Goal: Information Seeking & Learning: Learn about a topic

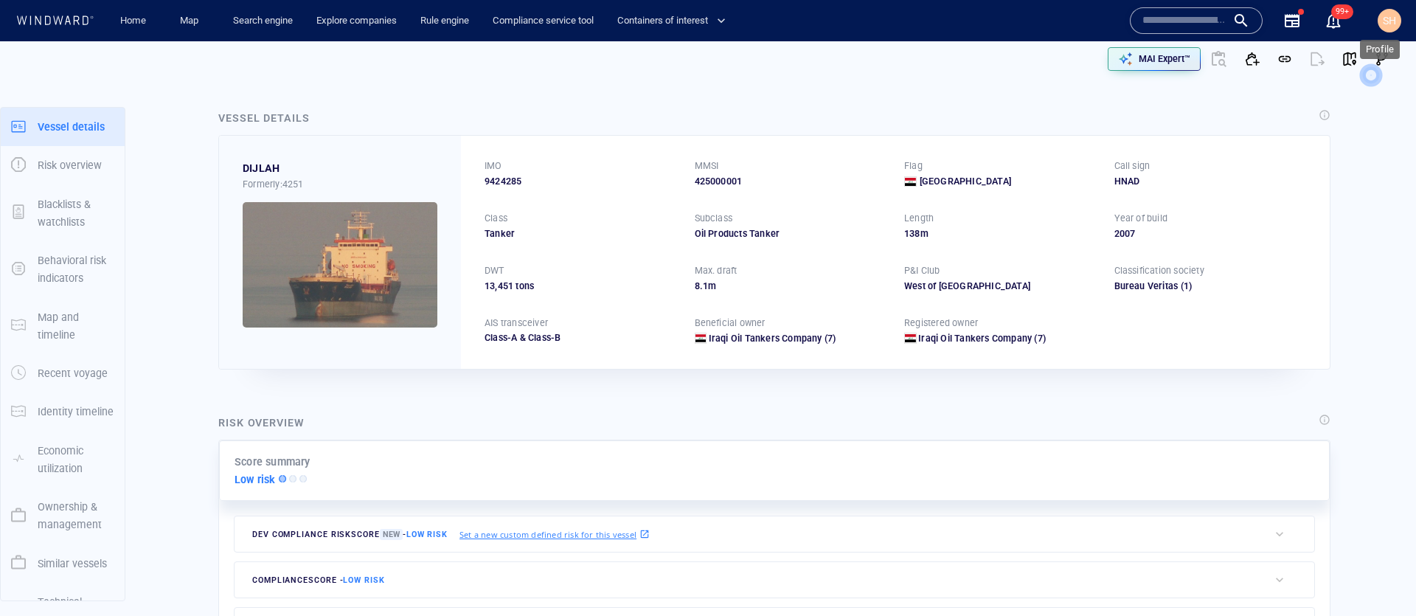
click at [1384, 22] on span "SH" at bounding box center [1389, 21] width 13 height 12
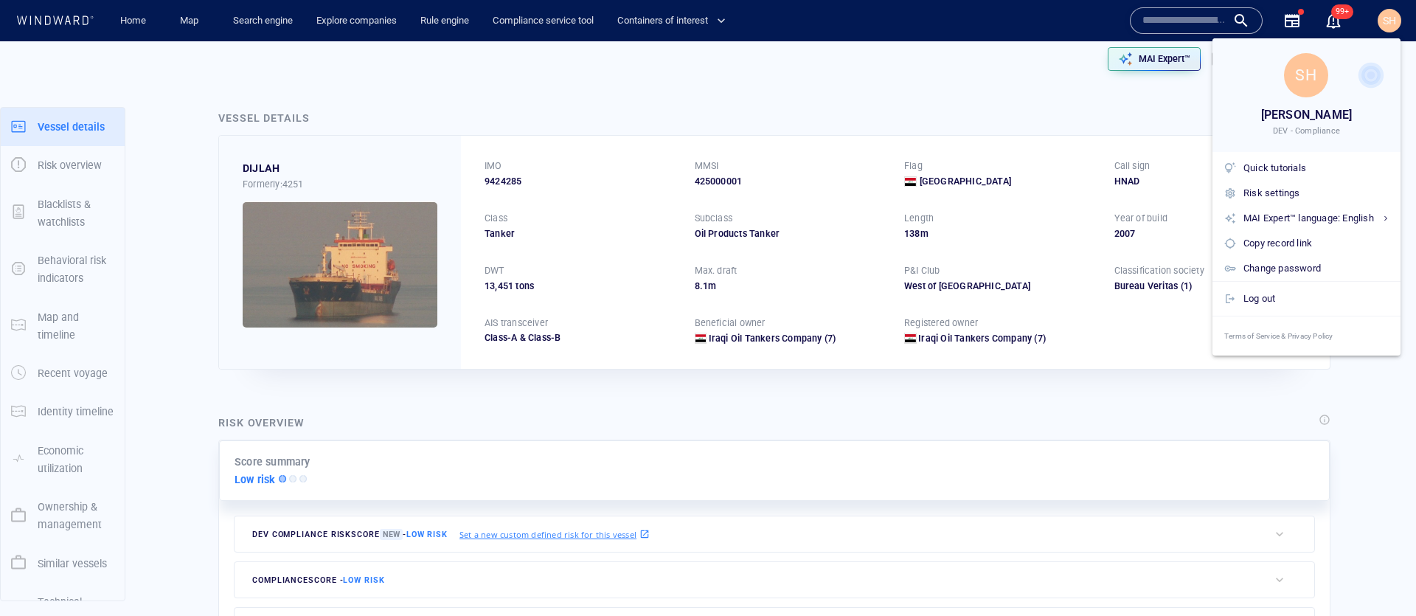
click at [1384, 22] on div at bounding box center [708, 308] width 1416 height 616
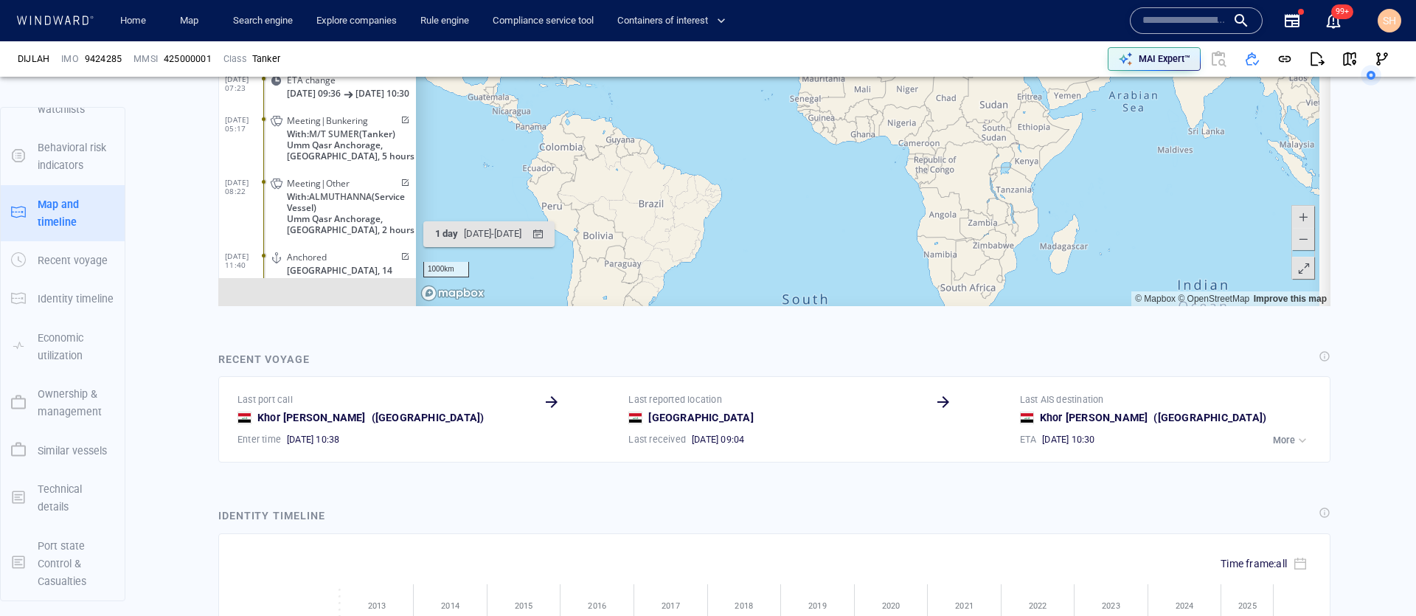
scroll to position [12922, 0]
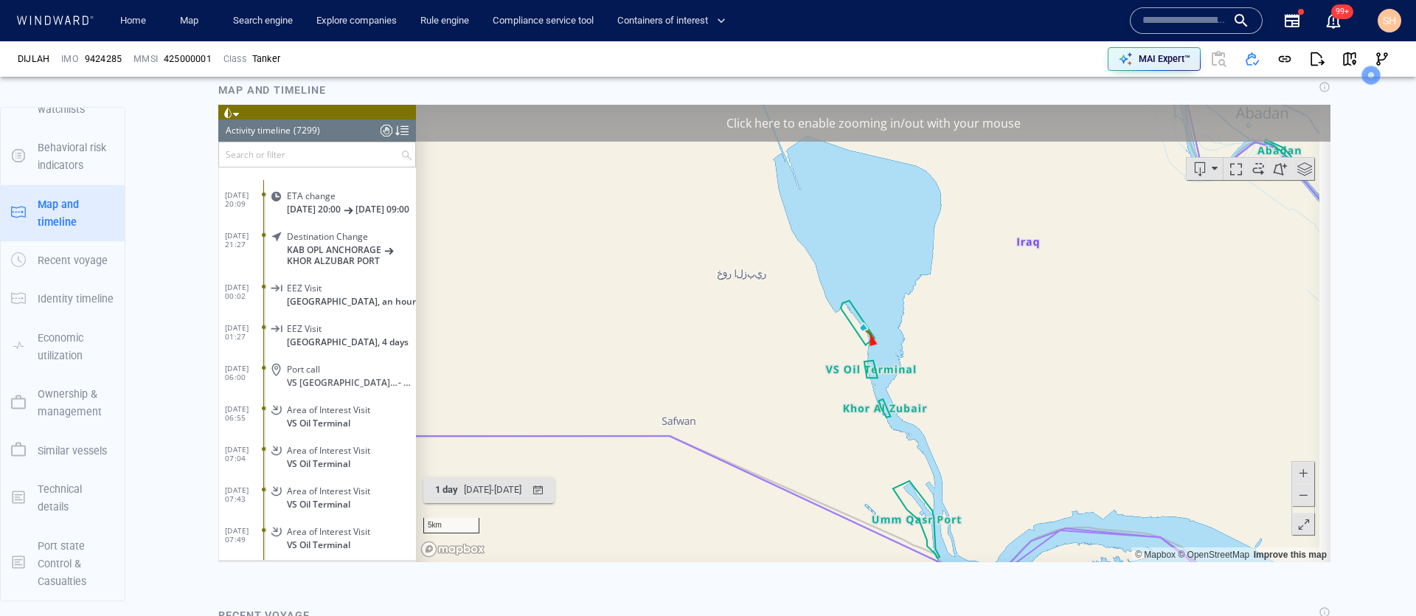
scroll to position [290120, 0]
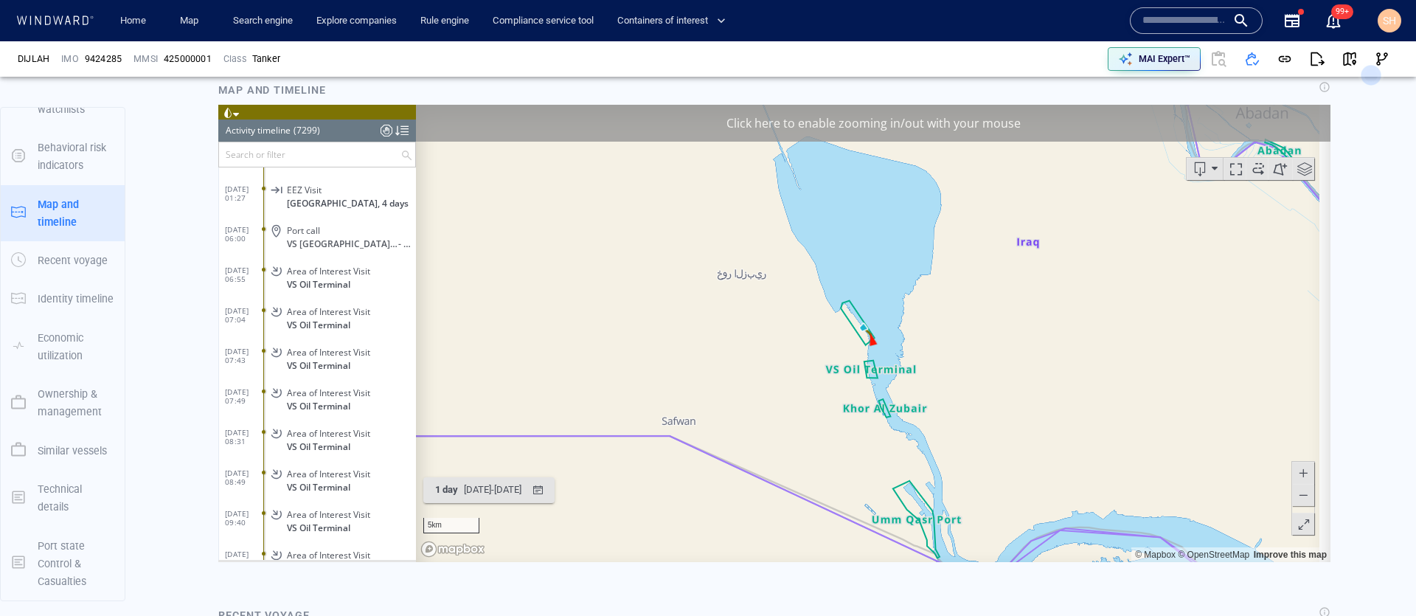
click at [317, 371] on span "VS Oil Terminal" at bounding box center [318, 365] width 63 height 11
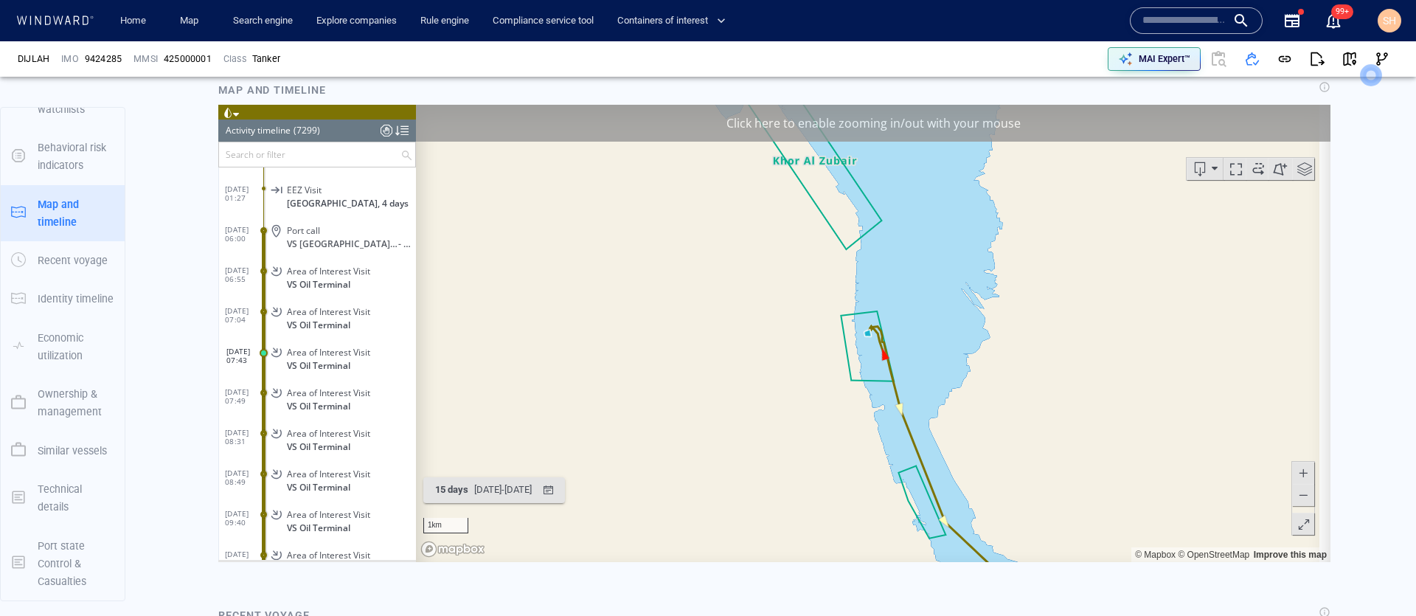
scroll to position [1048, 0]
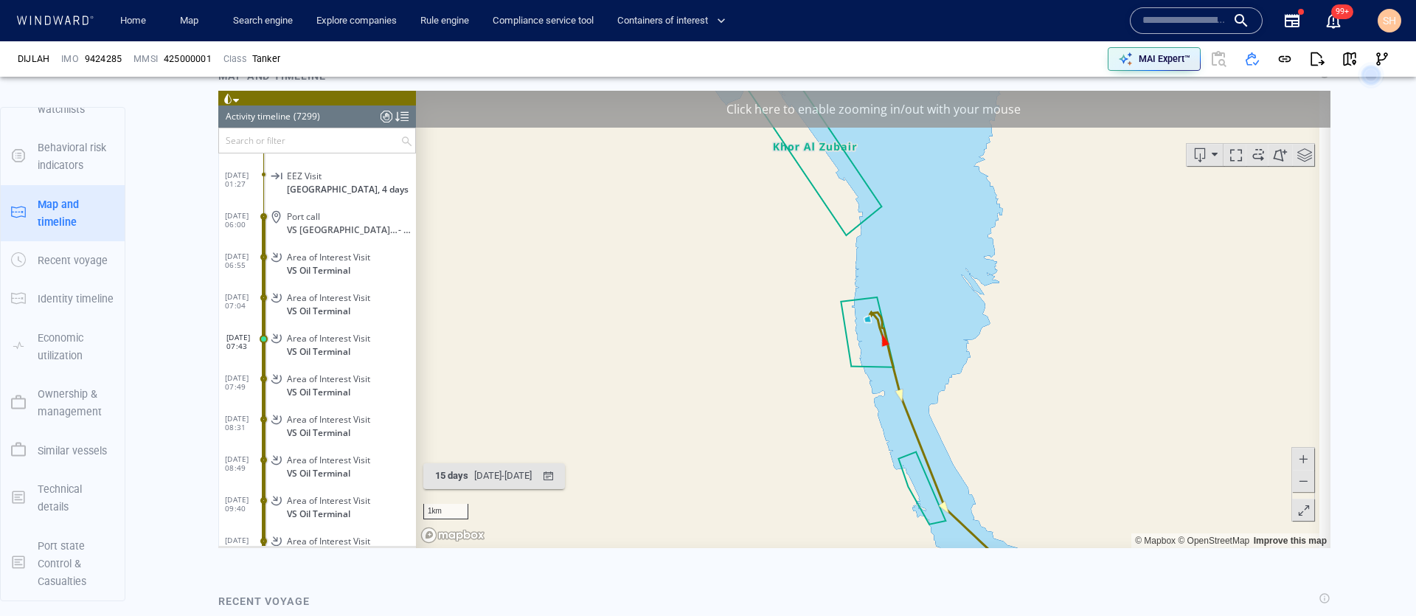
click at [833, 407] on canvas "Map" at bounding box center [867, 319] width 903 height 457
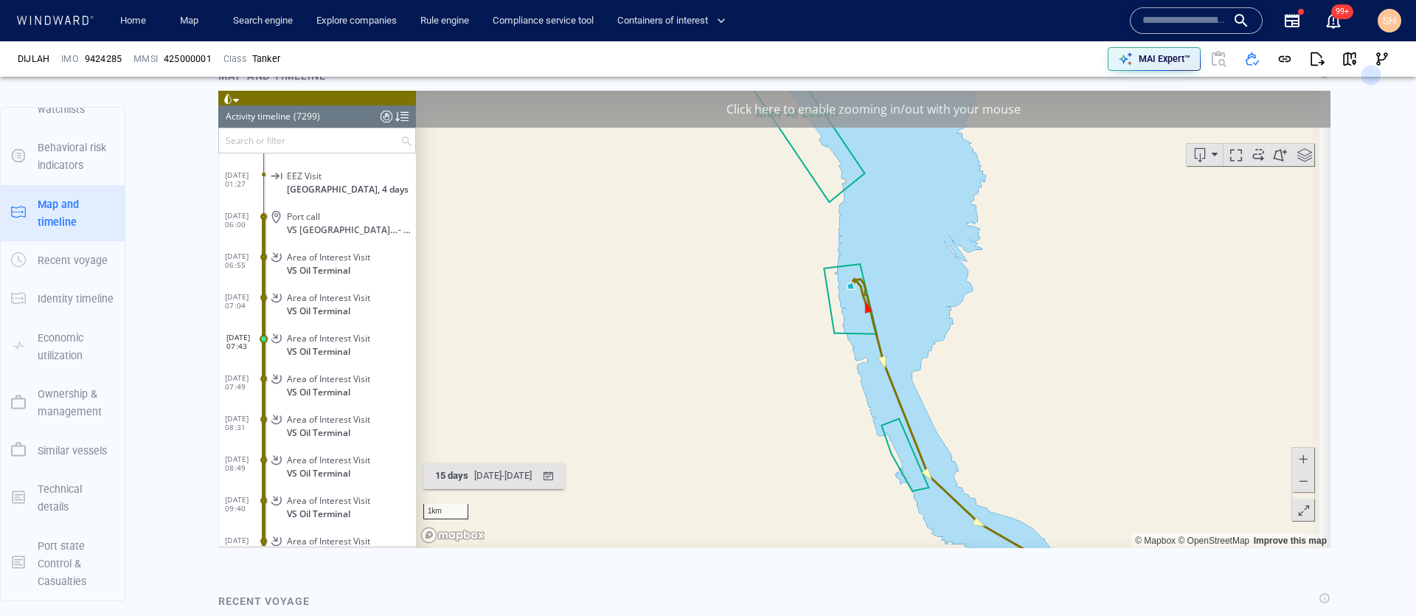
drag, startPoint x: 834, startPoint y: 407, endPoint x: 816, endPoint y: 372, distance: 39.6
click at [817, 374] on canvas "Map" at bounding box center [867, 319] width 903 height 457
click at [783, 117] on div "Click here to enable zooming in/out with your mouse" at bounding box center [873, 109] width 914 height 37
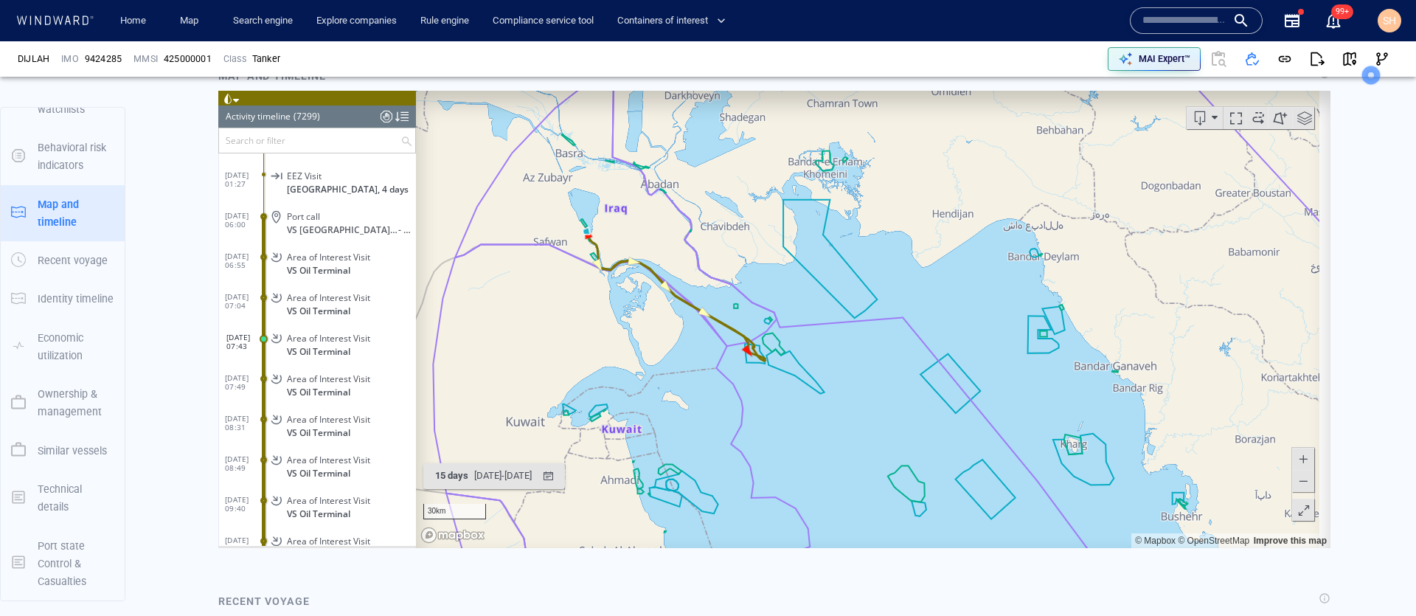
drag, startPoint x: 838, startPoint y: 441, endPoint x: 706, endPoint y: 344, distance: 163.6
click at [706, 344] on canvas "Map" at bounding box center [867, 319] width 903 height 457
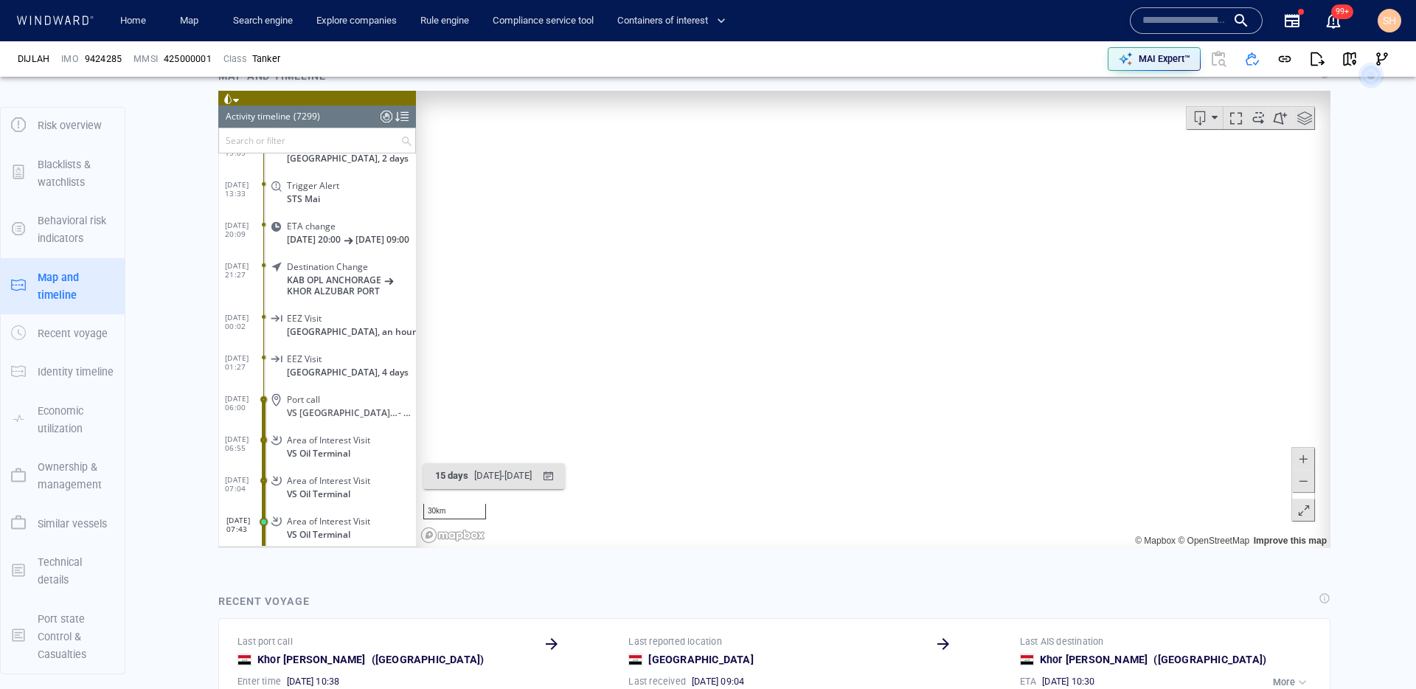
scroll to position [289938, 0]
click at [341, 404] on div "Port call" at bounding box center [348, 398] width 123 height 11
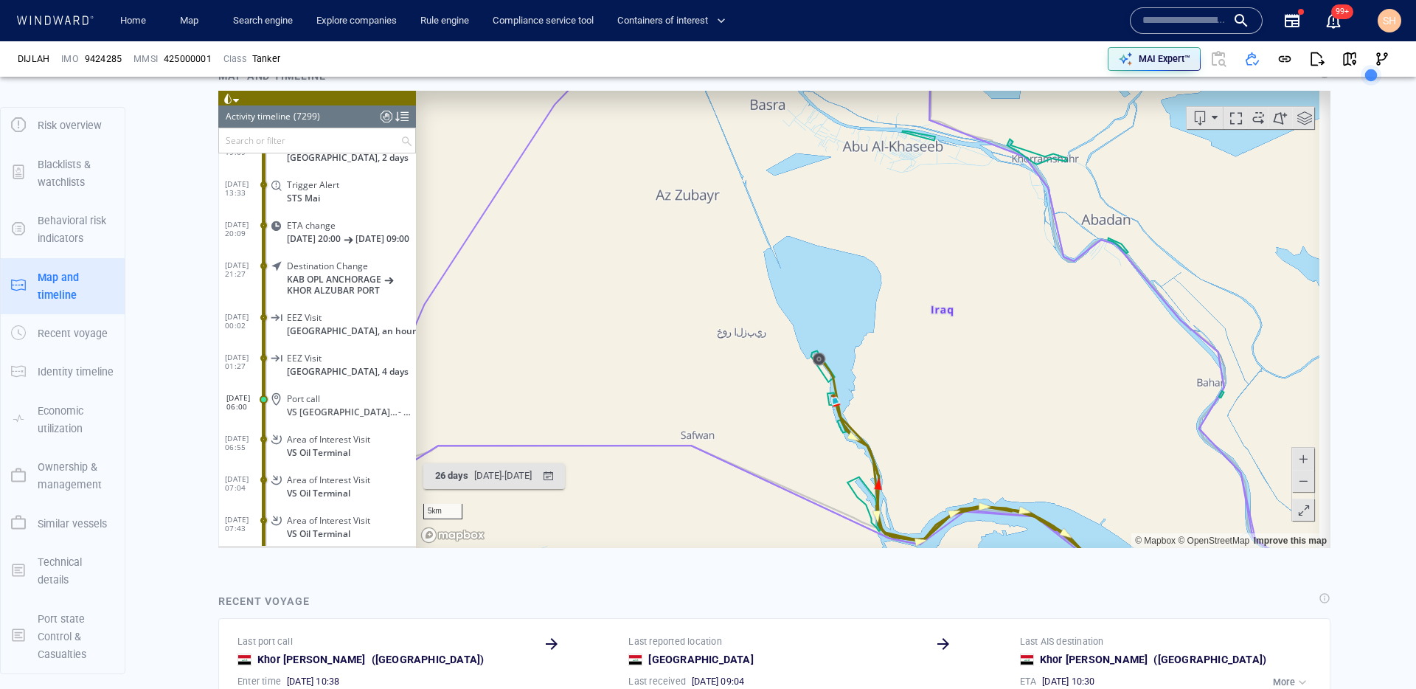
drag, startPoint x: 809, startPoint y: 467, endPoint x: 628, endPoint y: 291, distance: 252.4
click at [628, 291] on canvas "Map" at bounding box center [867, 319] width 903 height 457
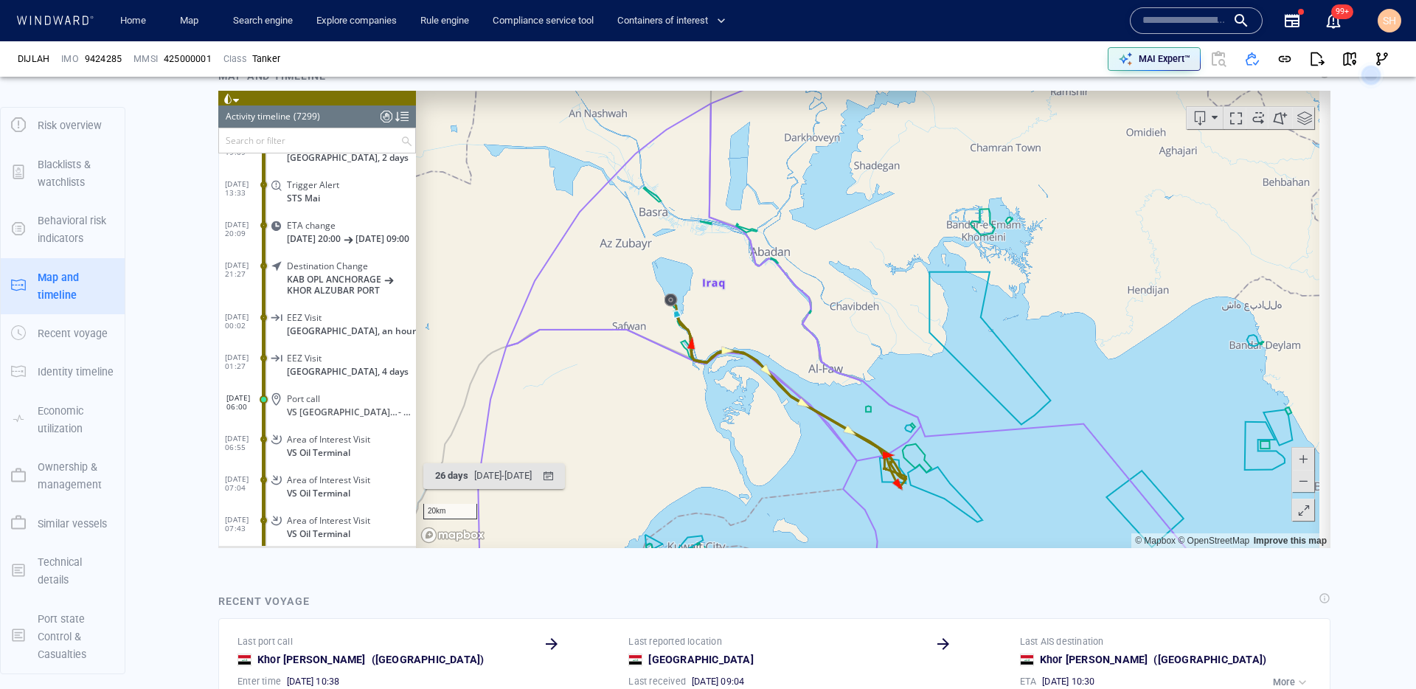
drag, startPoint x: 808, startPoint y: 487, endPoint x: 657, endPoint y: 383, distance: 183.9
click at [657, 383] on canvas "Map" at bounding box center [867, 319] width 903 height 457
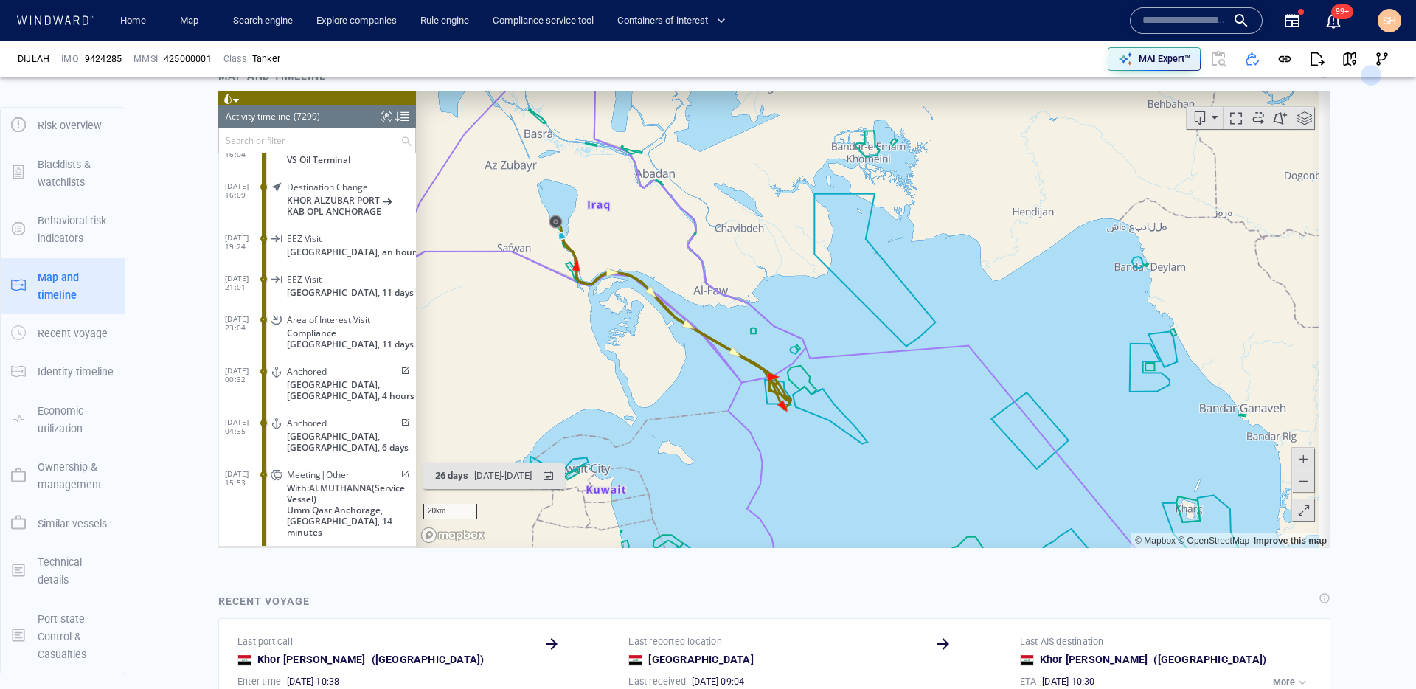
scroll to position [294215, 0]
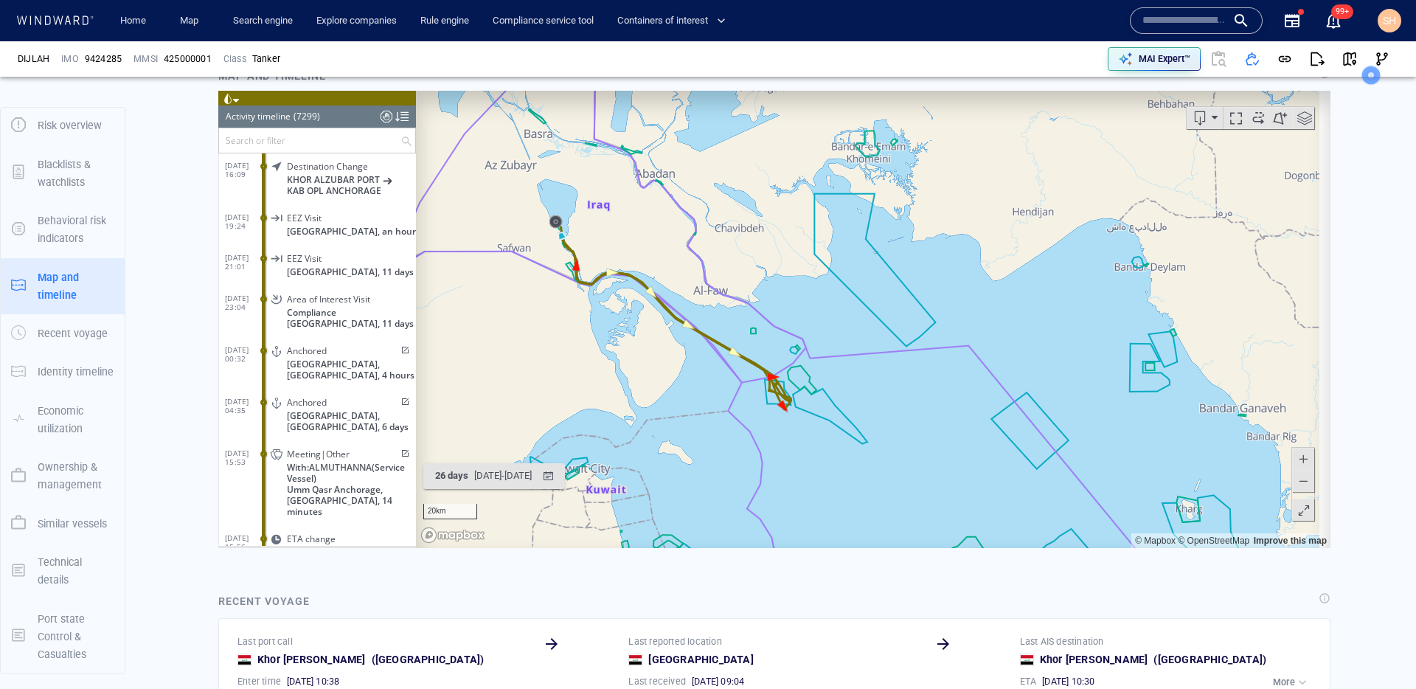
click at [362, 468] on span "With: ALMUTHANNA (Service Vessel)" at bounding box center [351, 473] width 129 height 22
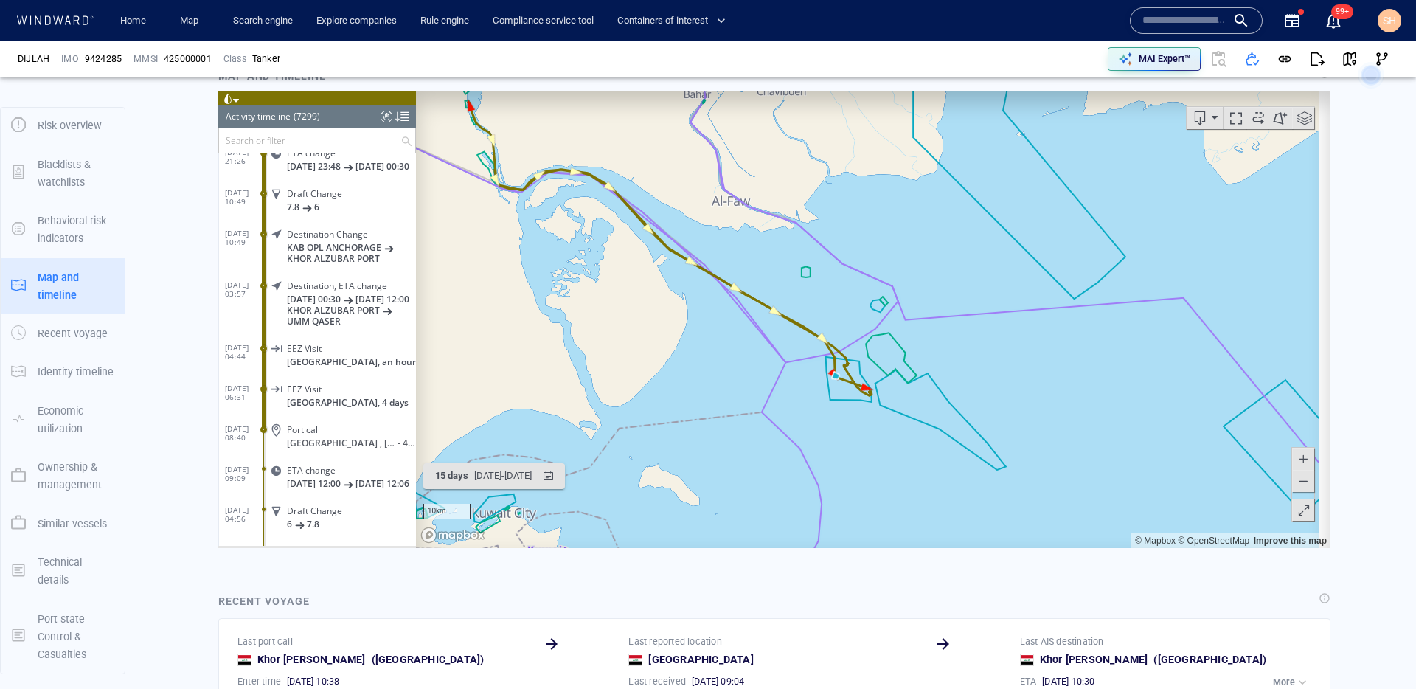
scroll to position [294855, 0]
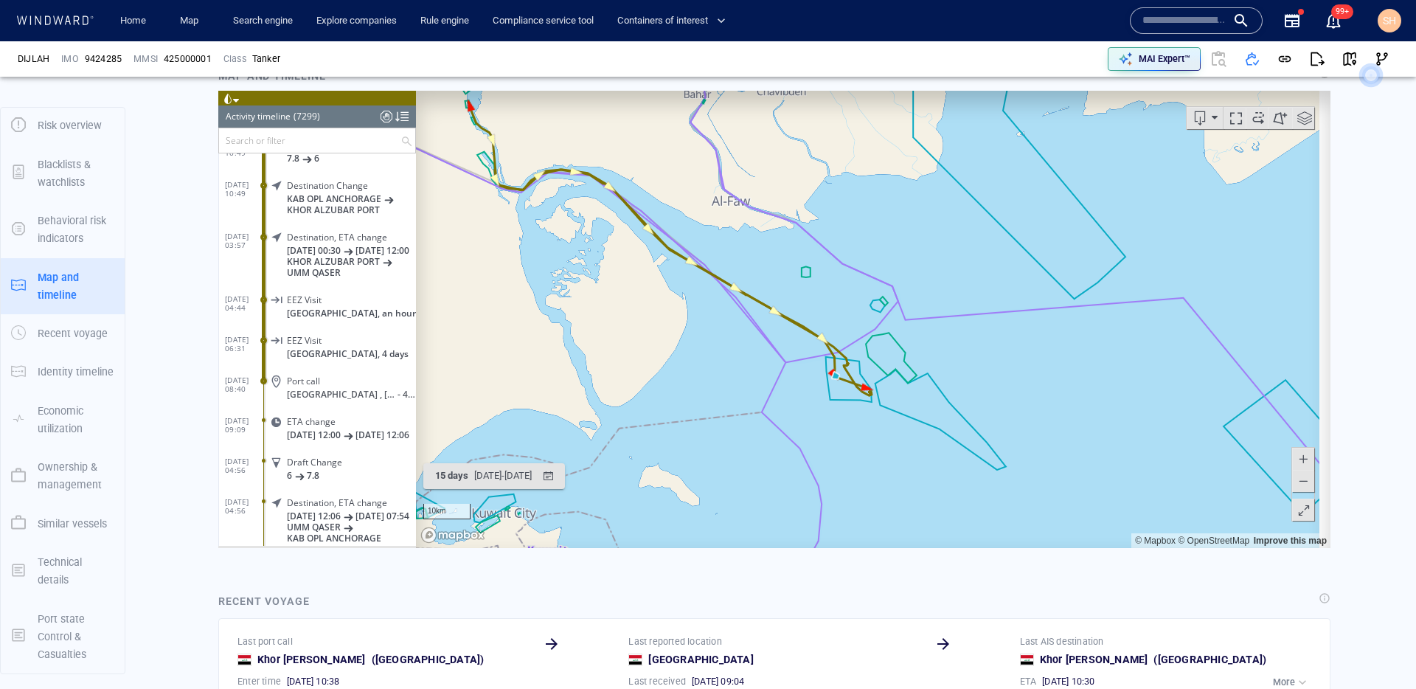
click at [346, 386] on div "Port call" at bounding box center [348, 380] width 123 height 11
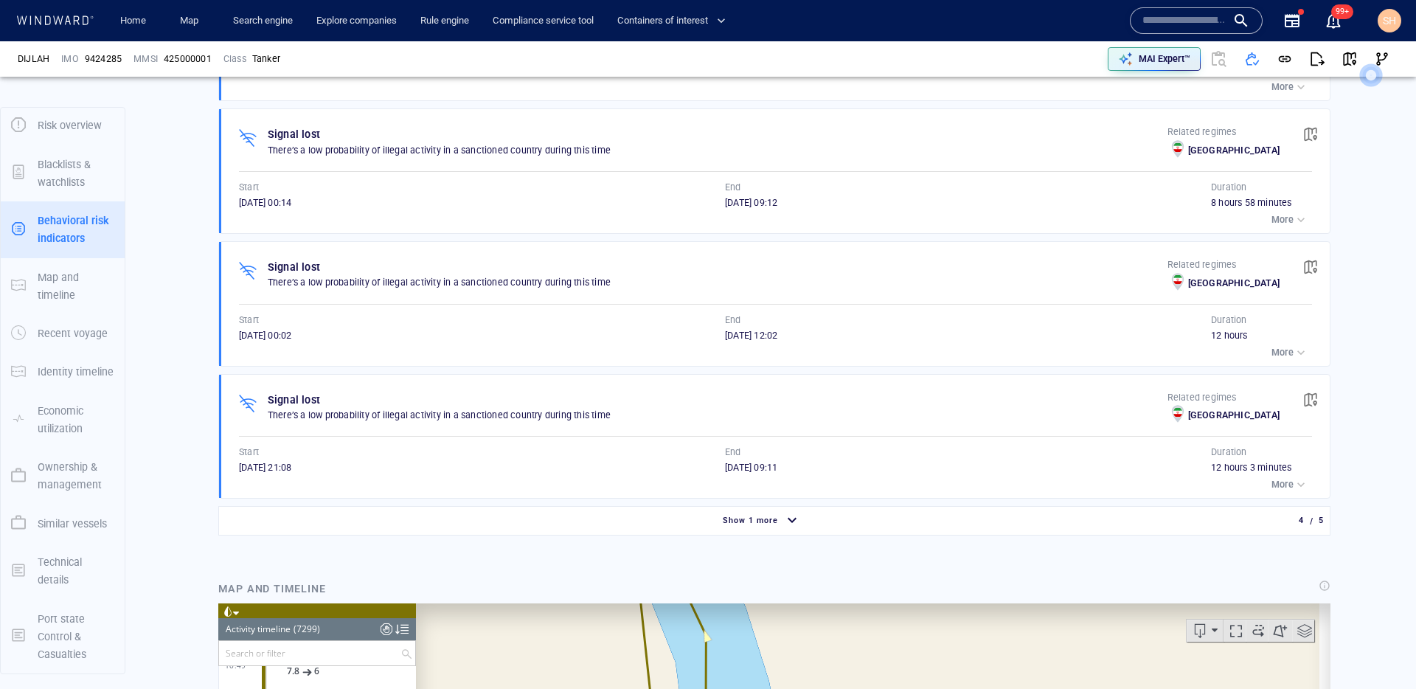
scroll to position [1336, 0]
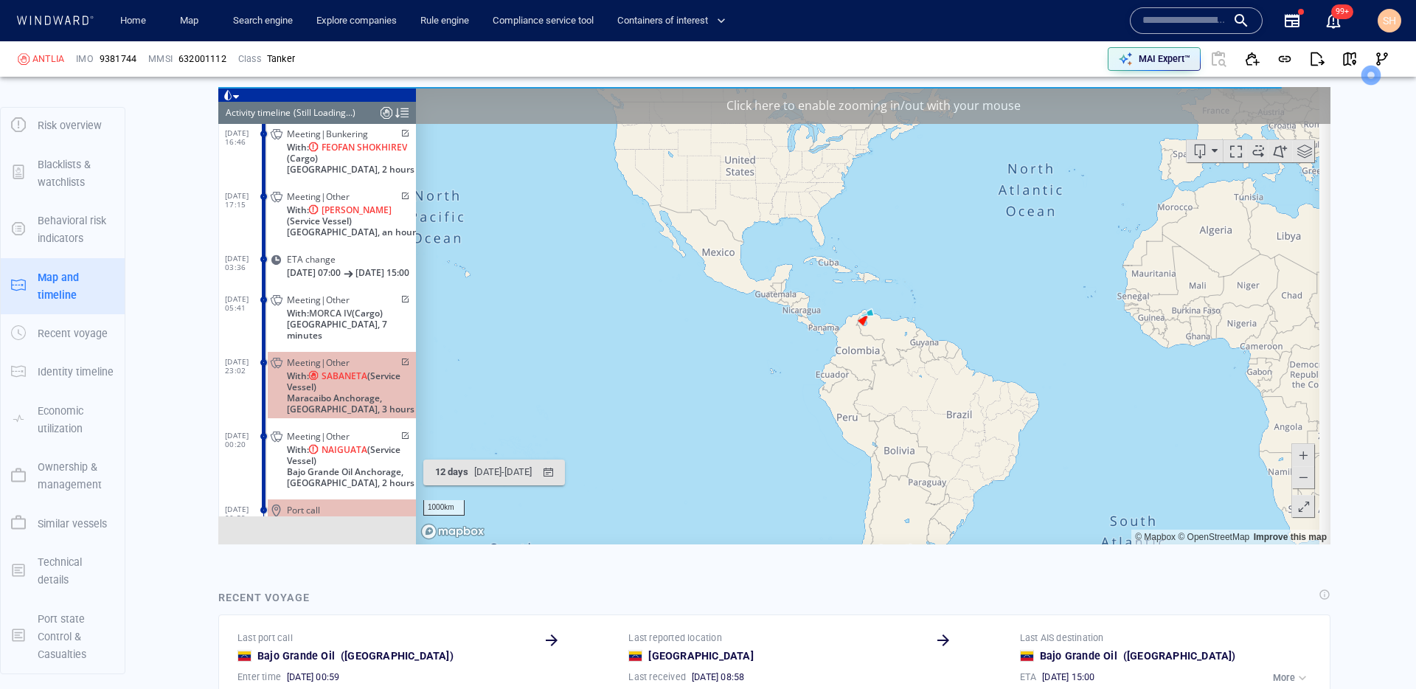
scroll to position [2061, 0]
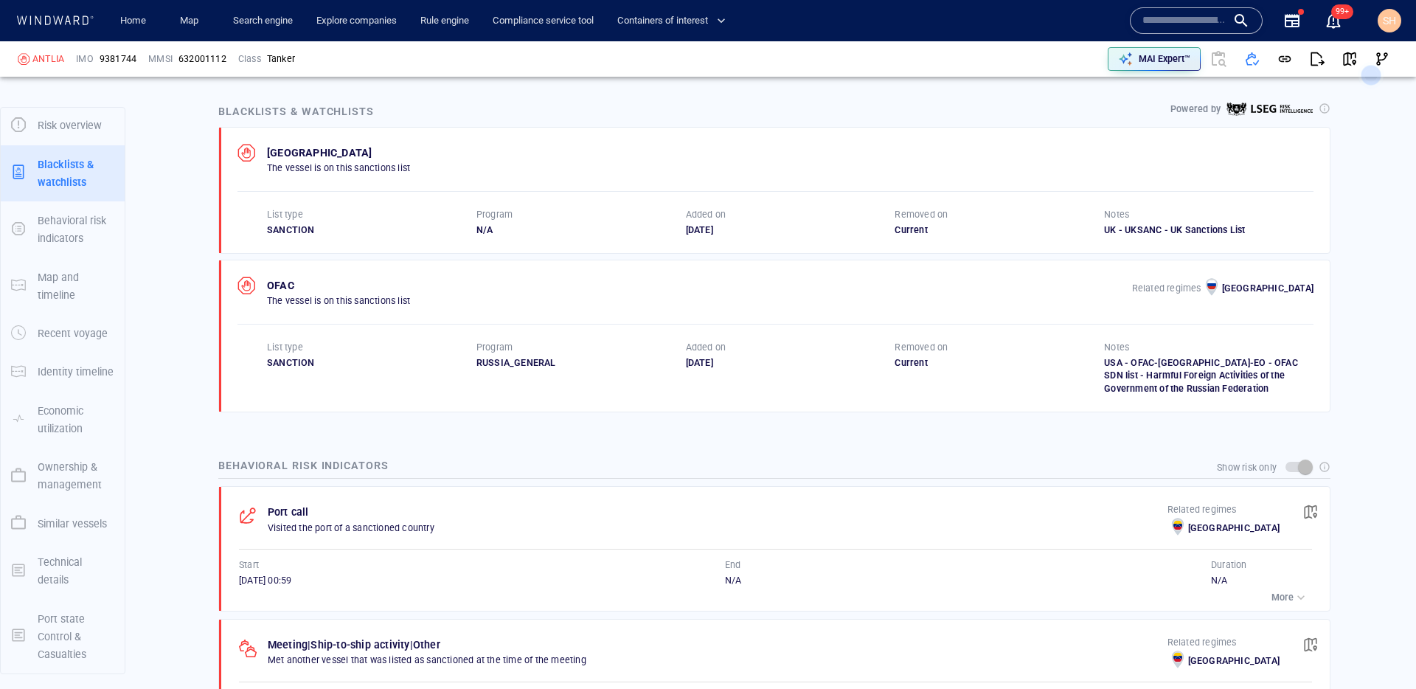
scroll to position [990, 0]
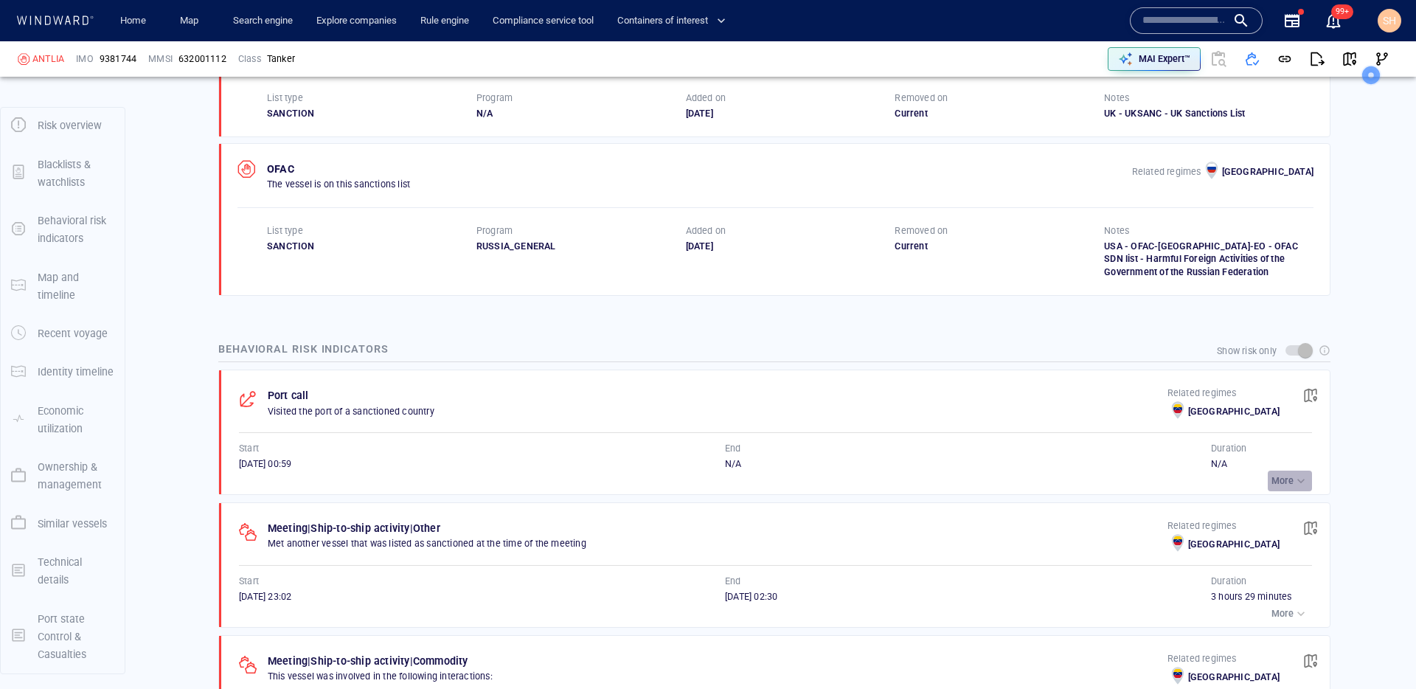
click at [1271, 478] on p "More" at bounding box center [1282, 480] width 22 height 13
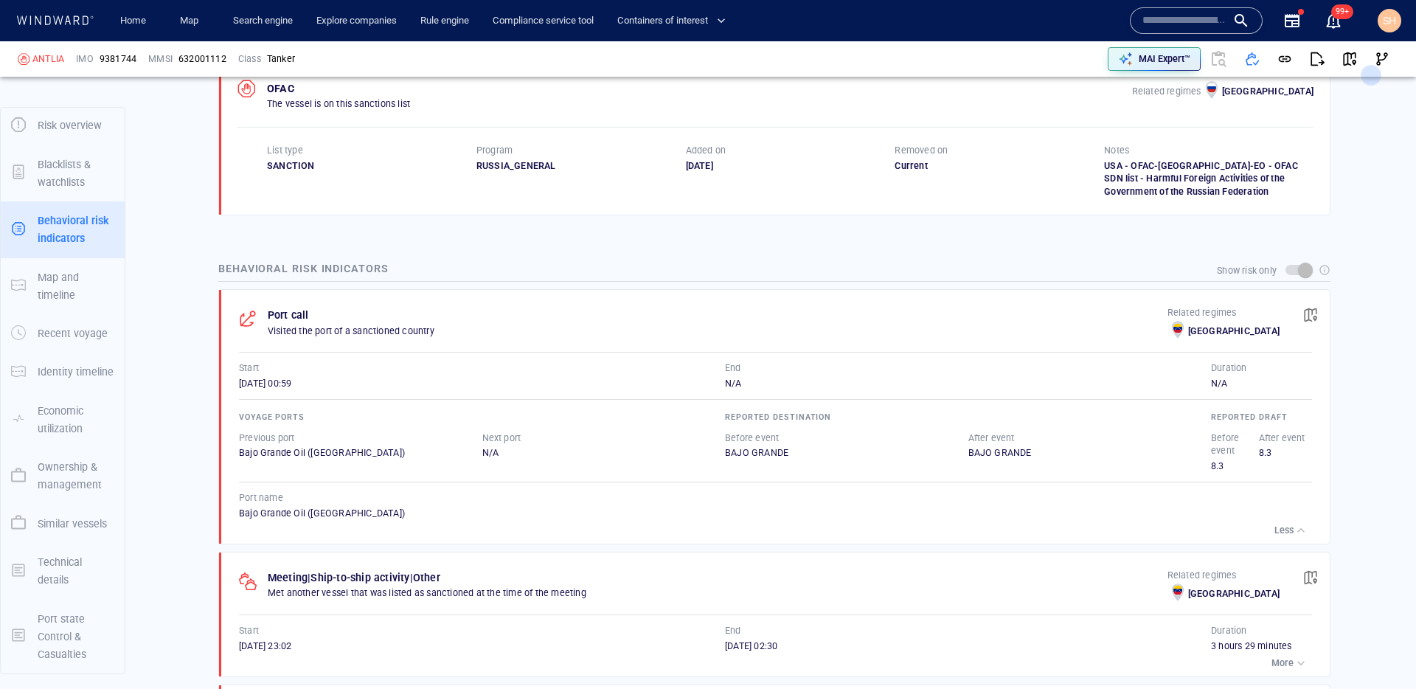
scroll to position [1100, 0]
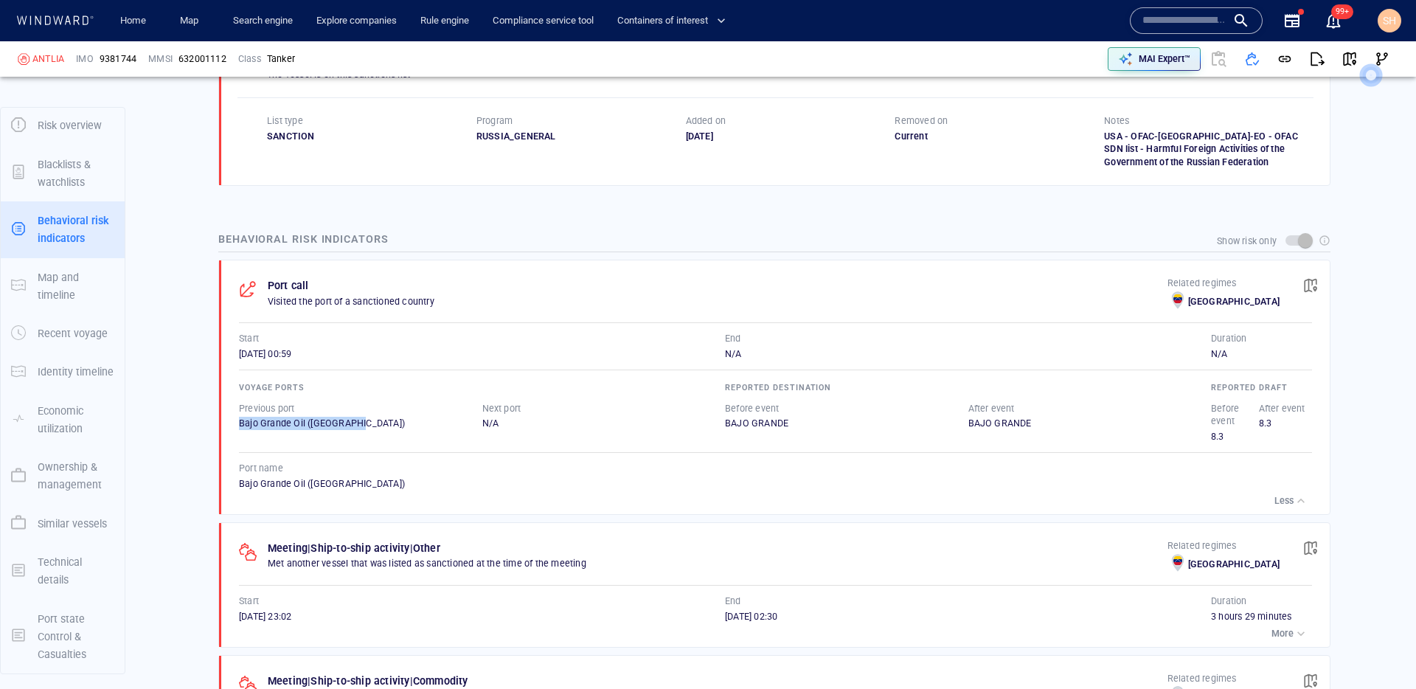
drag, startPoint x: 240, startPoint y: 424, endPoint x: 369, endPoint y: 429, distance: 129.2
click at [369, 429] on div "Bajo Grande Oil ([GEOGRAPHIC_DATA])" at bounding box center [360, 423] width 243 height 13
click at [364, 486] on div "Bajo Grande Oil ([GEOGRAPHIC_DATA])" at bounding box center [775, 483] width 1073 height 13
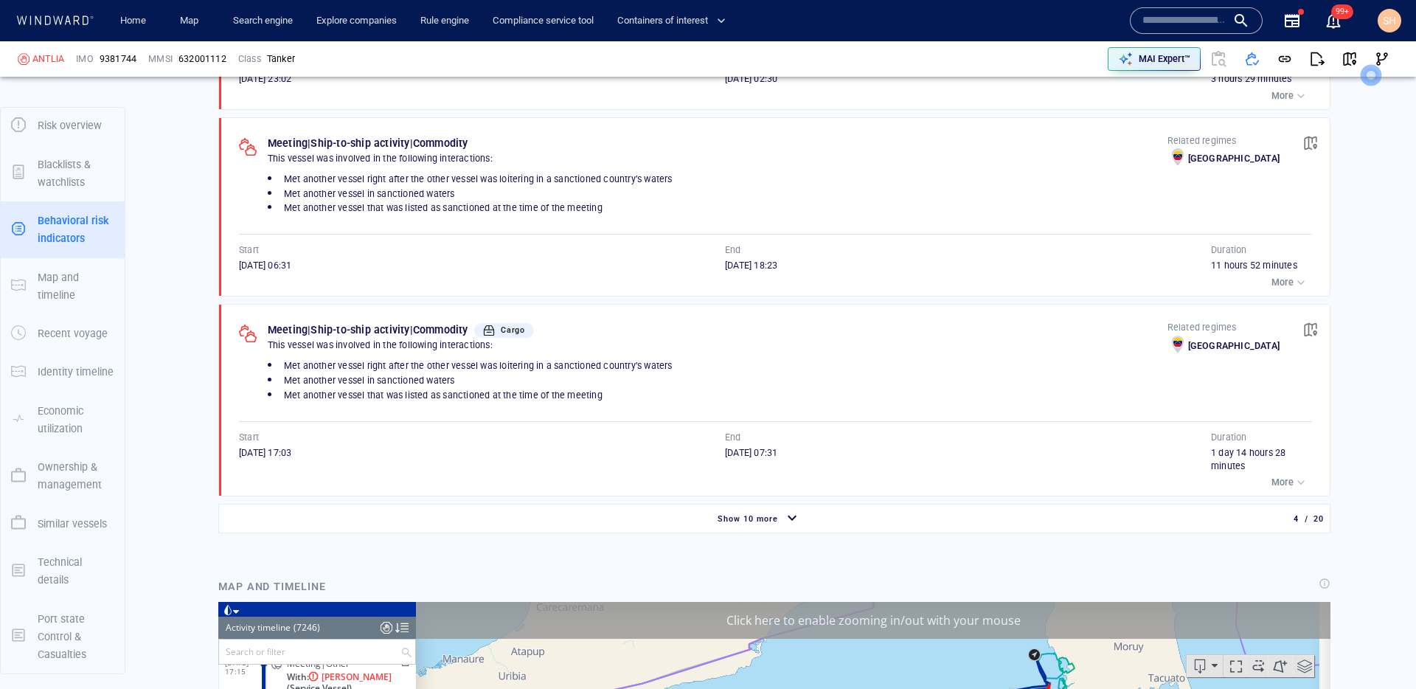
scroll to position [1638, 0]
click at [1272, 484] on p "More" at bounding box center [1282, 481] width 22 height 13
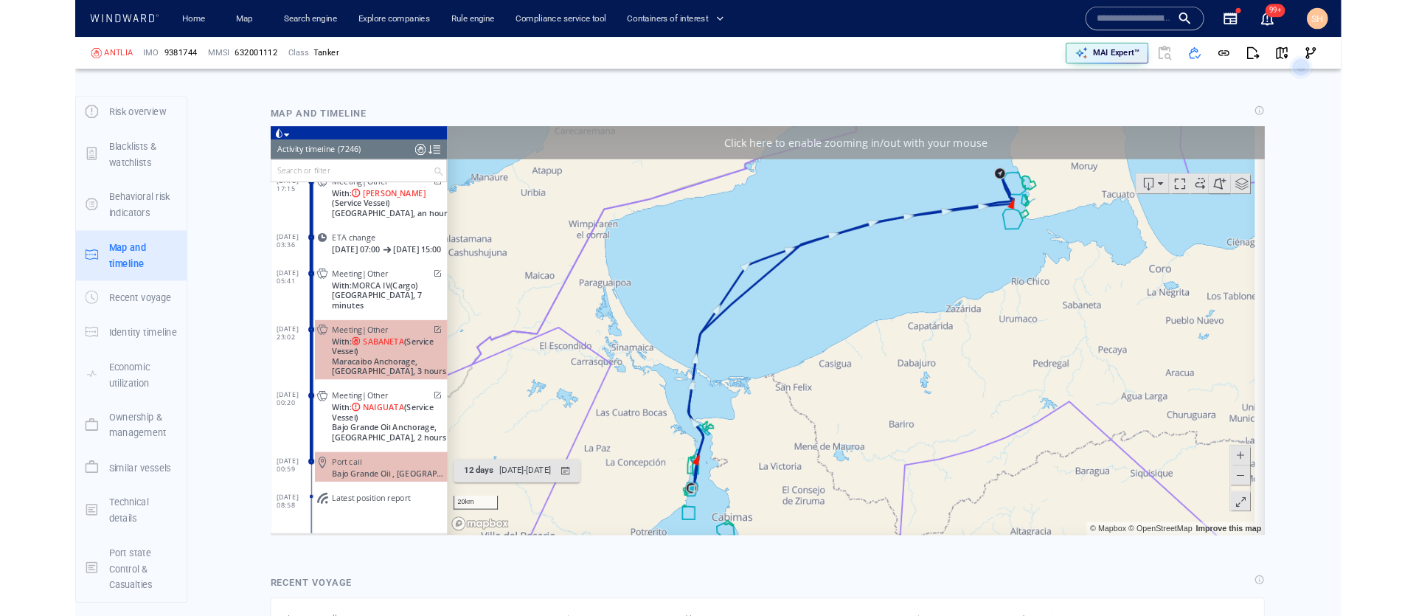
scroll to position [2324, 0]
